Goal: Information Seeking & Learning: Check status

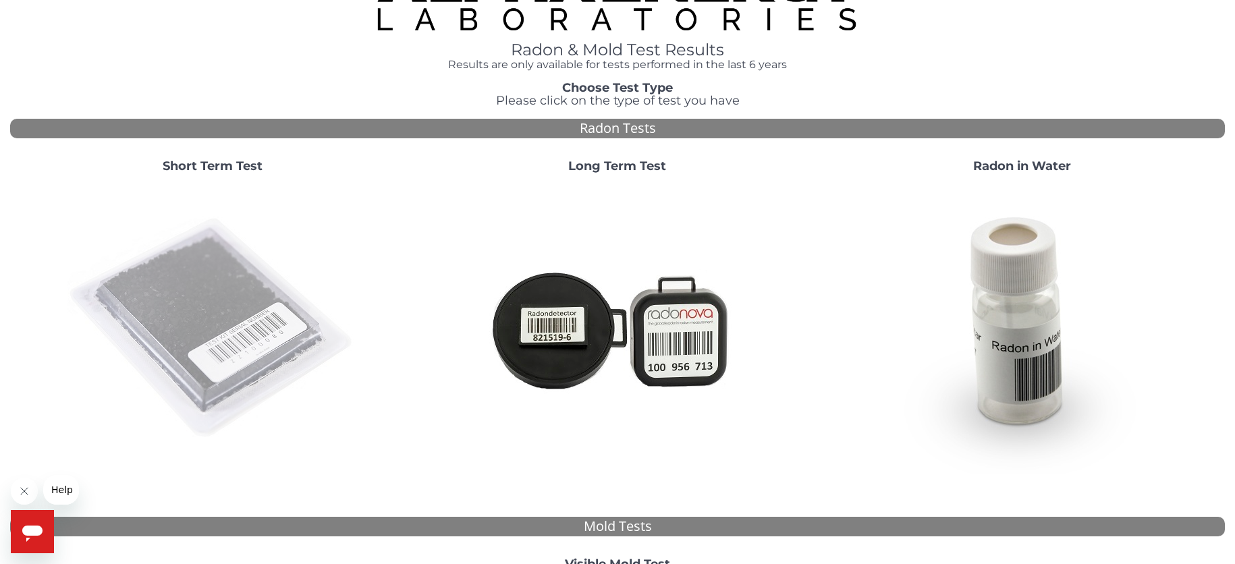
scroll to position [135, 0]
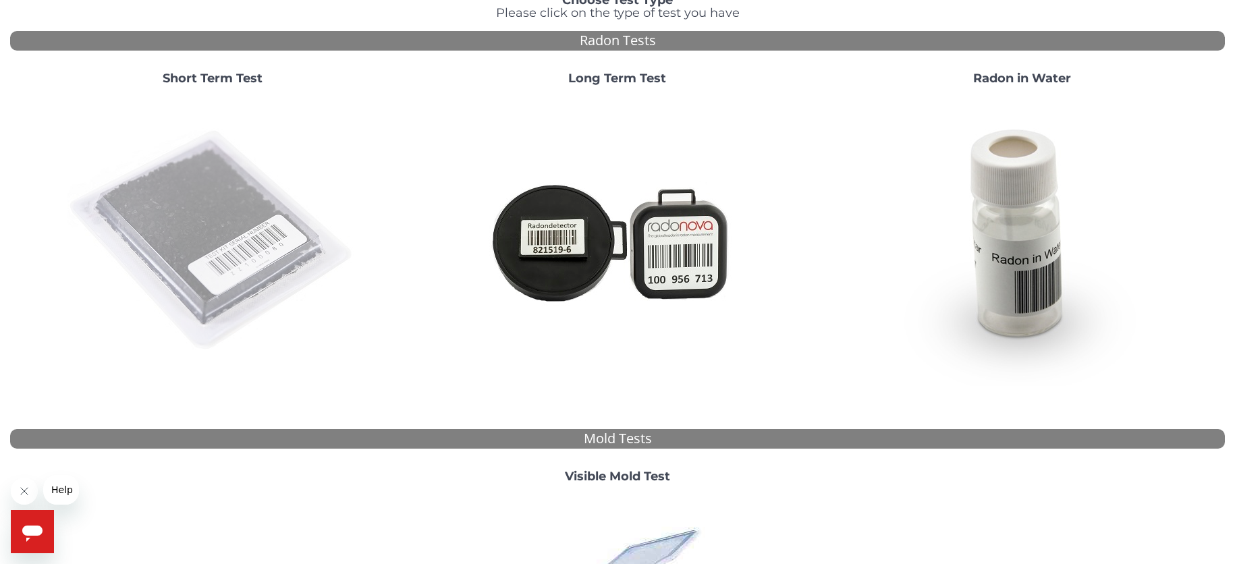
click at [233, 261] on img at bounding box center [212, 241] width 290 height 290
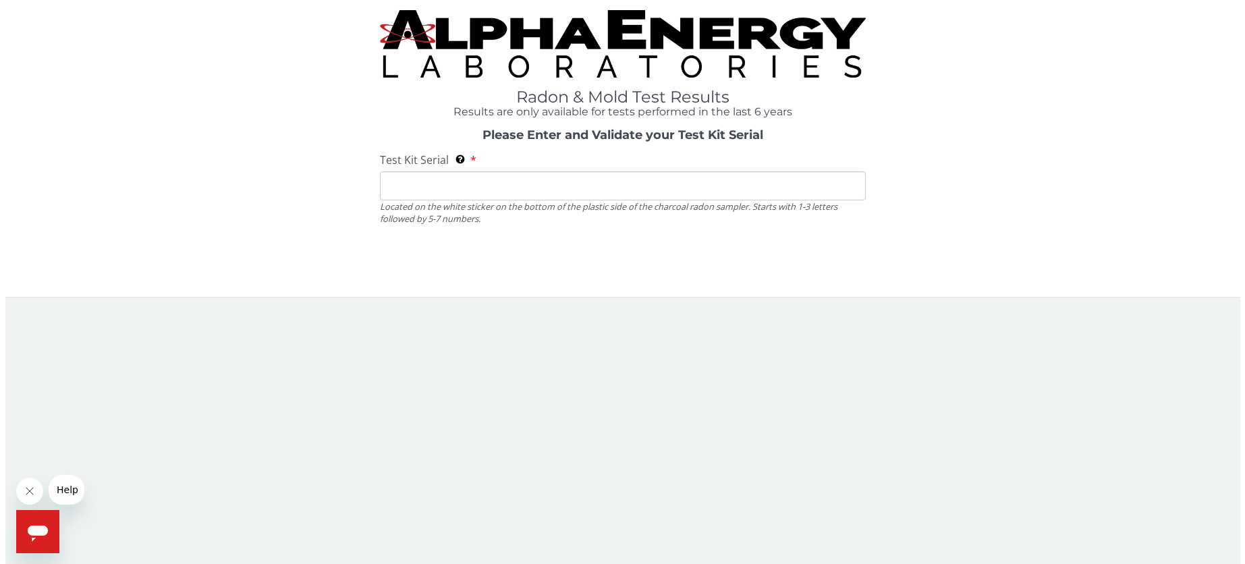
scroll to position [0, 0]
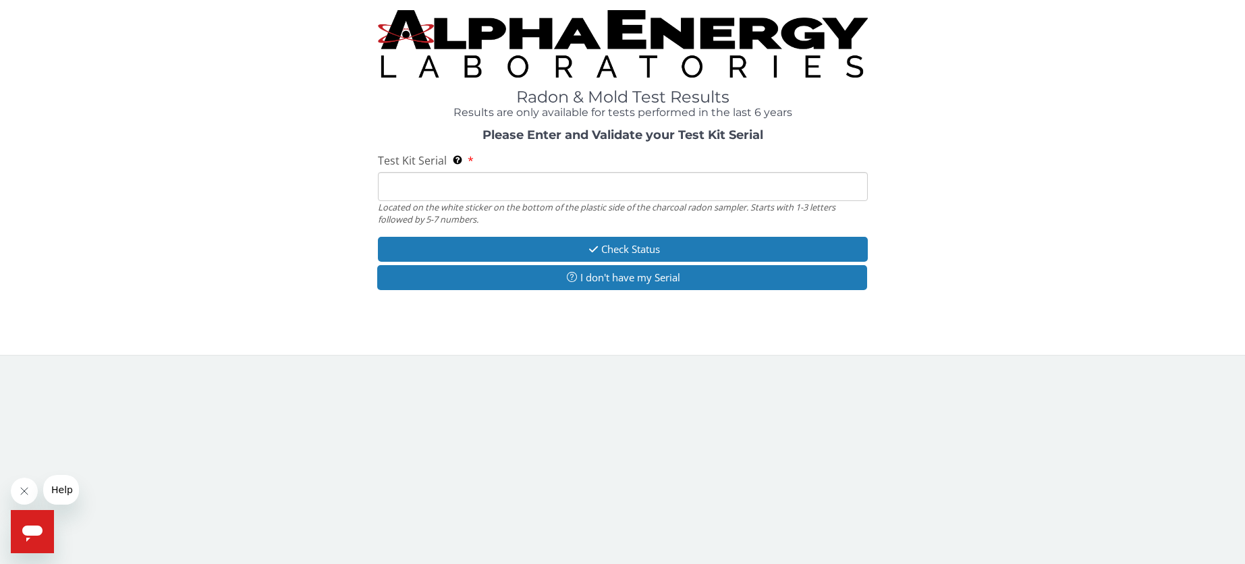
click at [473, 182] on input "Test Kit Serial Located on the white sticker on the bottom of the plastic side …" at bounding box center [623, 186] width 490 height 29
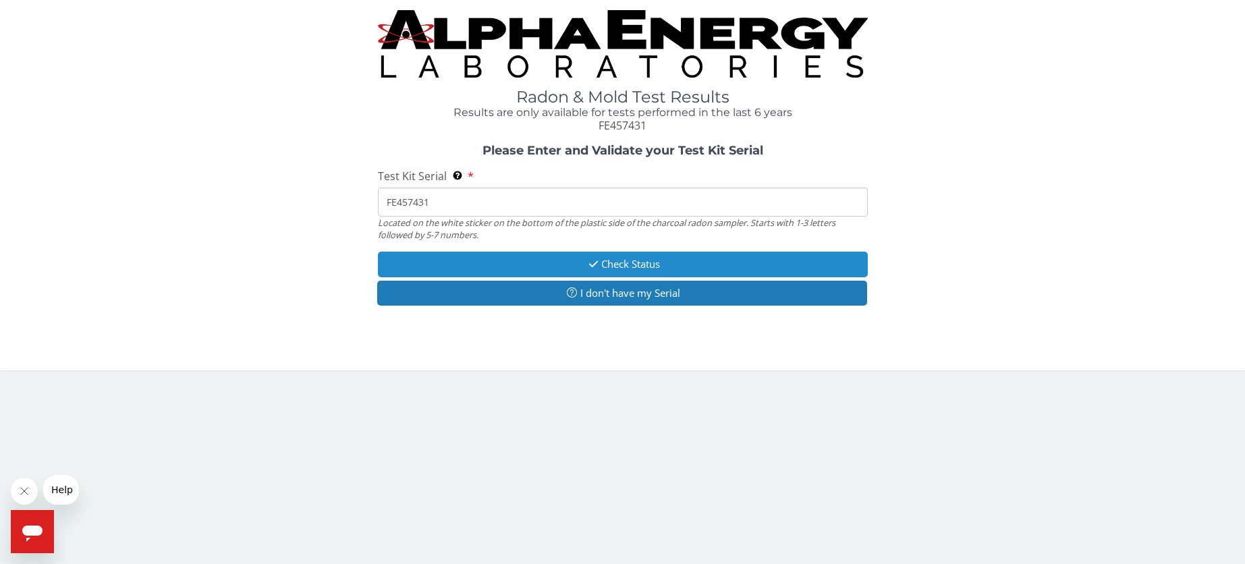
type input "FE457431"
click at [621, 269] on button "Check Status" at bounding box center [623, 264] width 490 height 25
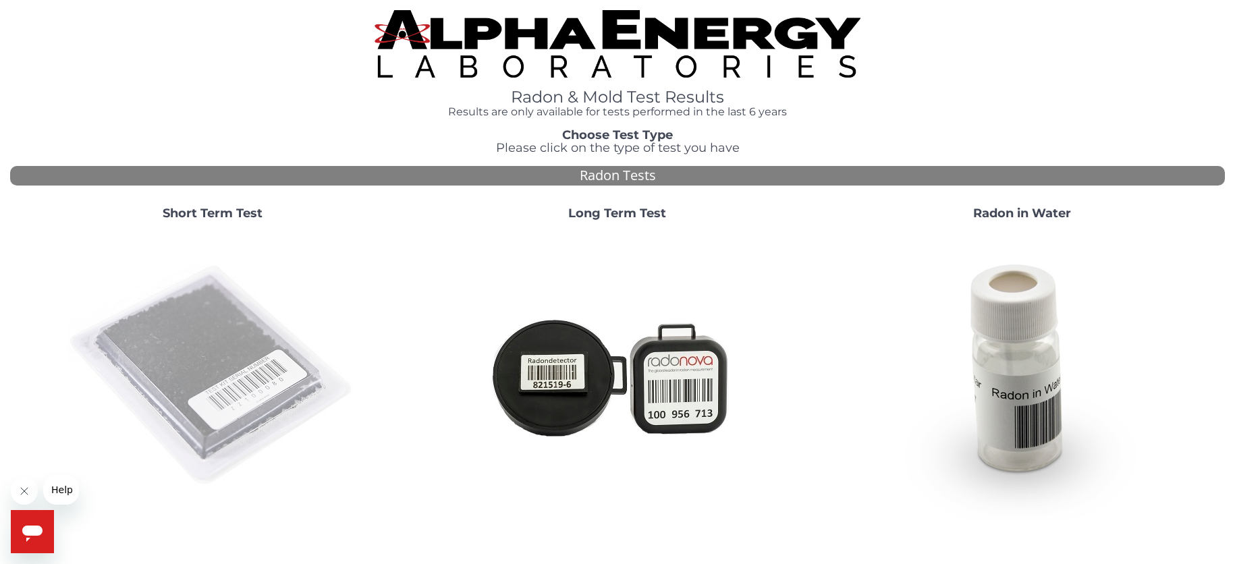
click at [208, 330] on img at bounding box center [212, 376] width 290 height 290
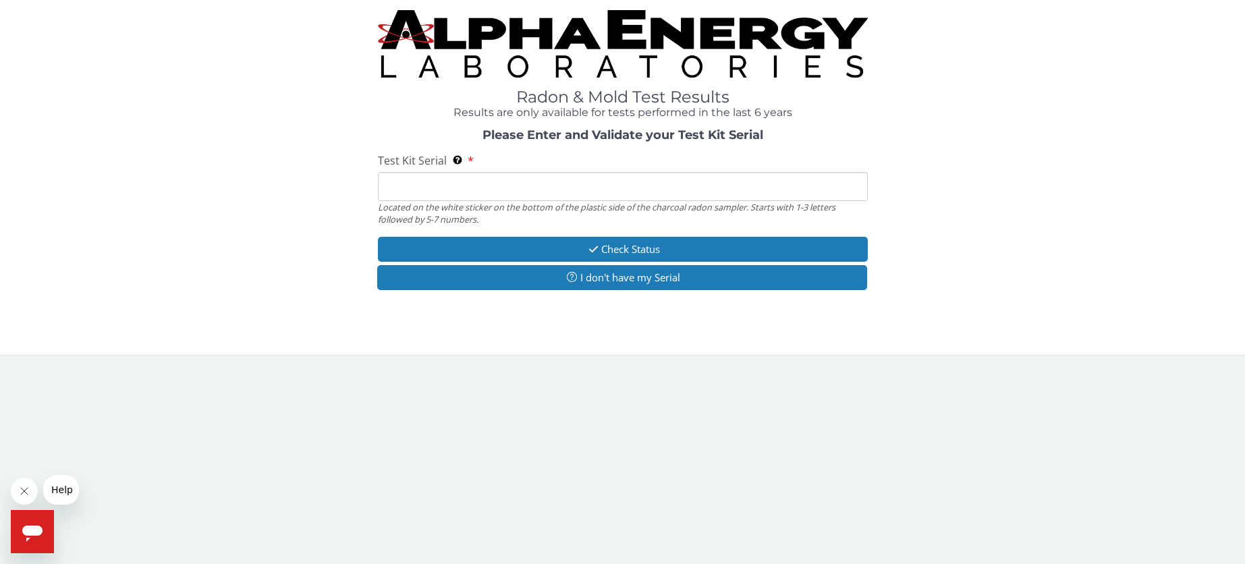
click at [573, 181] on input "Test Kit Serial Located on the white sticker on the bottom of the plastic side …" at bounding box center [623, 186] width 490 height 29
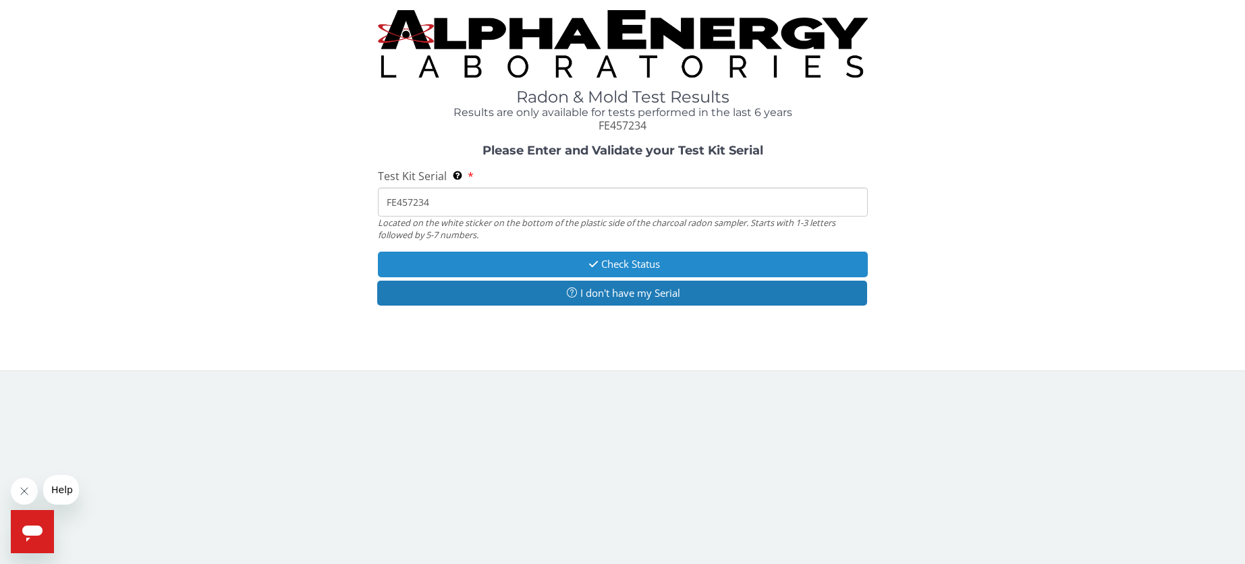
type input "FE457234"
click at [643, 262] on button "Check Status" at bounding box center [623, 264] width 490 height 25
